Goal: Information Seeking & Learning: Understand process/instructions

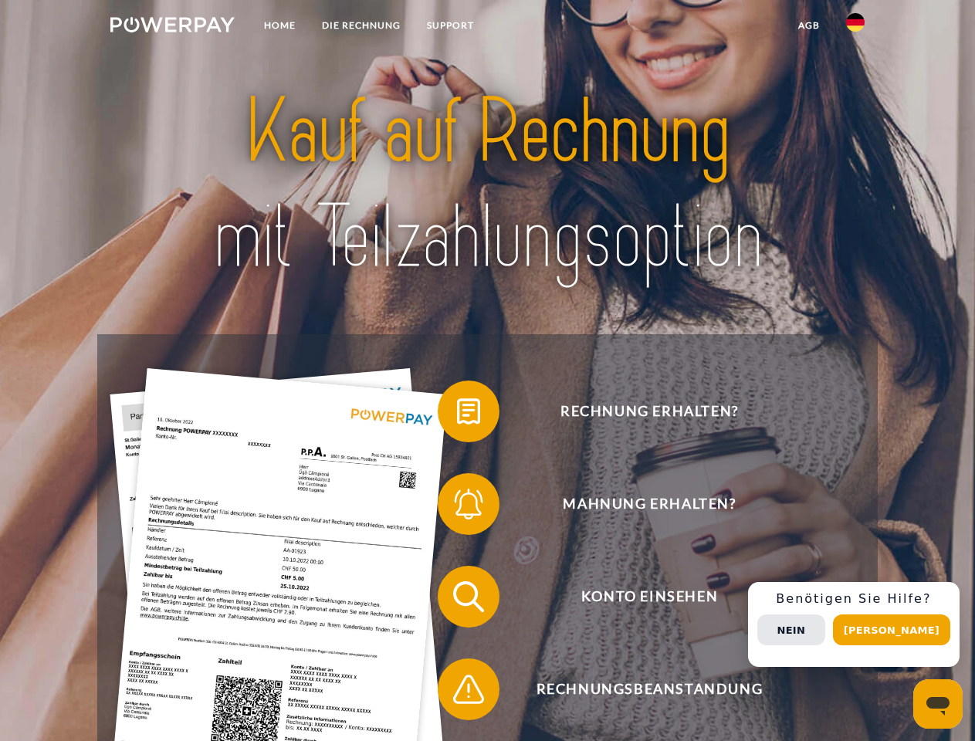
click at [172, 27] on img at bounding box center [172, 24] width 124 height 15
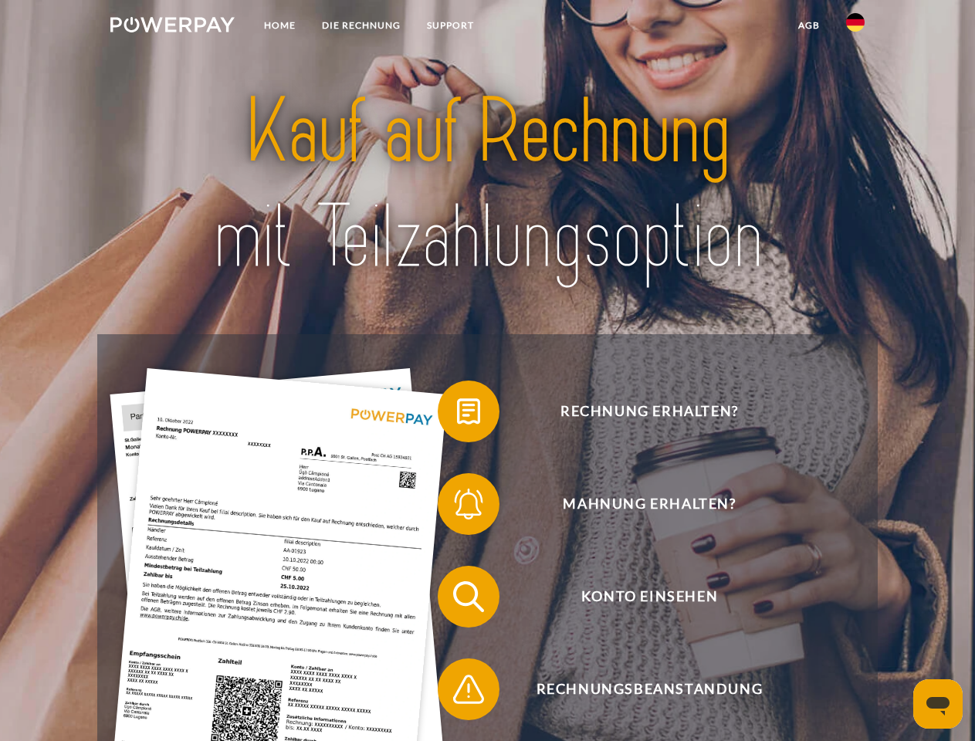
click at [855, 27] on img at bounding box center [855, 22] width 19 height 19
click at [808, 25] on link "agb" at bounding box center [809, 26] width 48 height 28
click at [457, 415] on span at bounding box center [445, 411] width 77 height 77
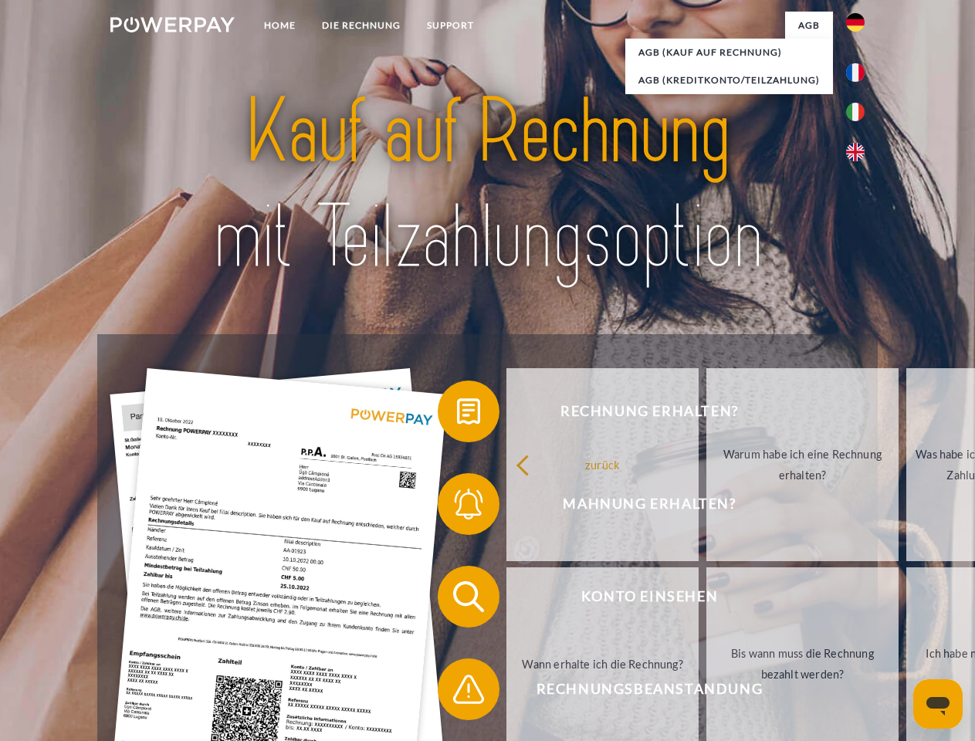
click at [457, 507] on span at bounding box center [445, 503] width 77 height 77
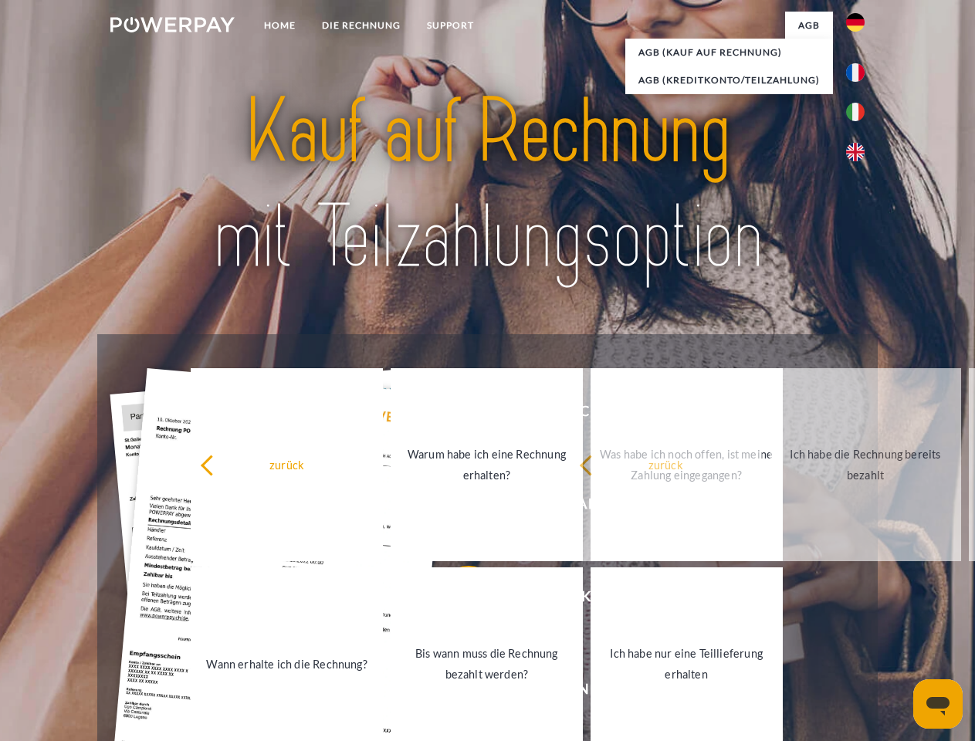
click at [457, 600] on link "Bis wann muss die Rechnung bezahlt werden?" at bounding box center [487, 663] width 192 height 193
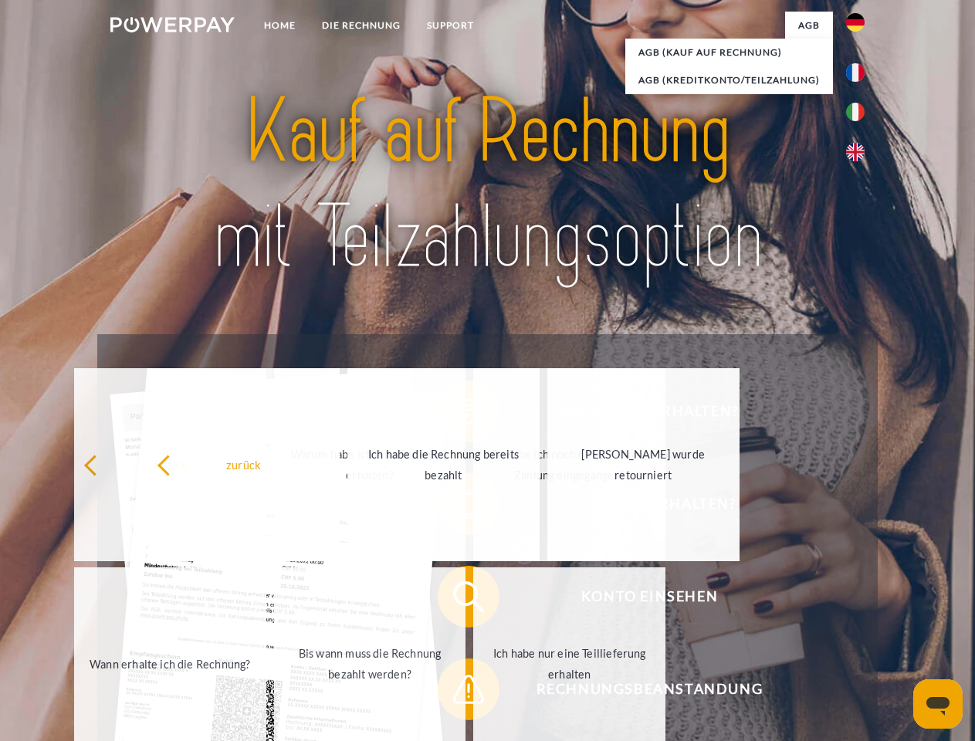
click at [473, 692] on link "Ich habe nur eine Teillieferung erhalten" at bounding box center [569, 663] width 192 height 193
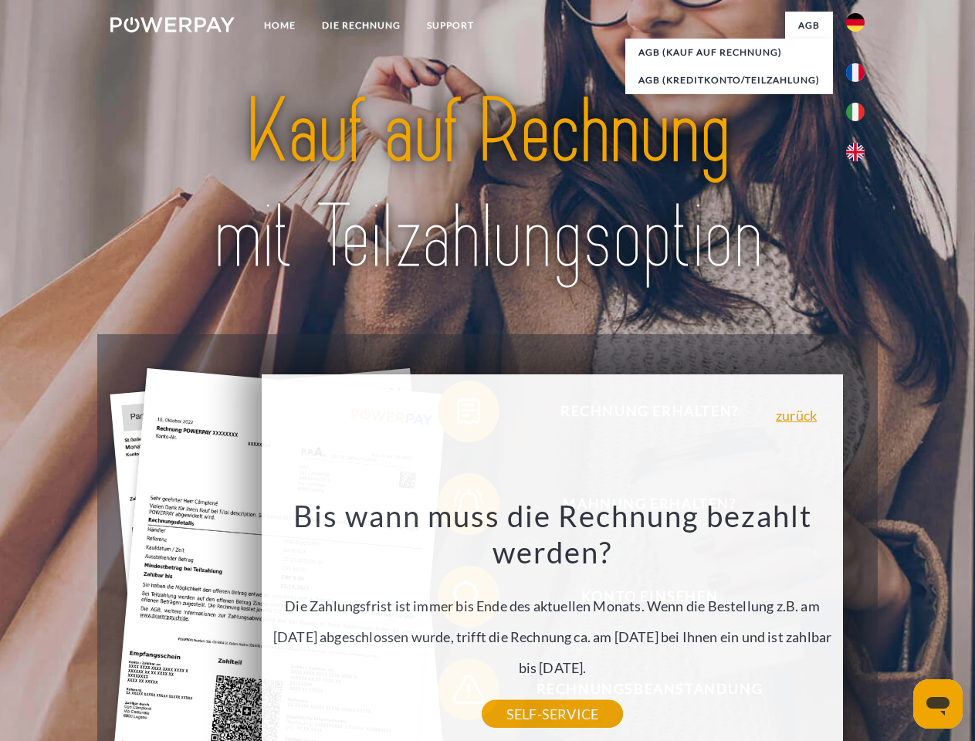
click at [859, 625] on div "Rechnung erhalten? Mahnung erhalten? Konto einsehen" at bounding box center [487, 643] width 780 height 618
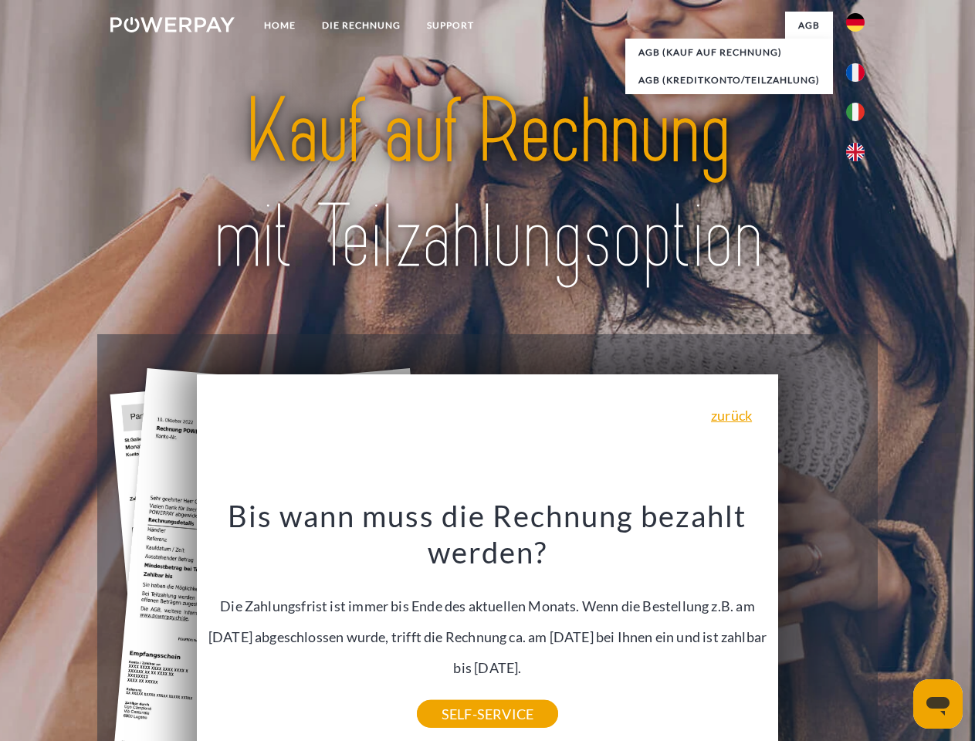
click at [821, 628] on span "Konto einsehen" at bounding box center [649, 597] width 378 height 62
click at [897, 630] on header "Home DIE RECHNUNG SUPPORT" at bounding box center [487, 533] width 975 height 1066
